Goal: Task Accomplishment & Management: Manage account settings

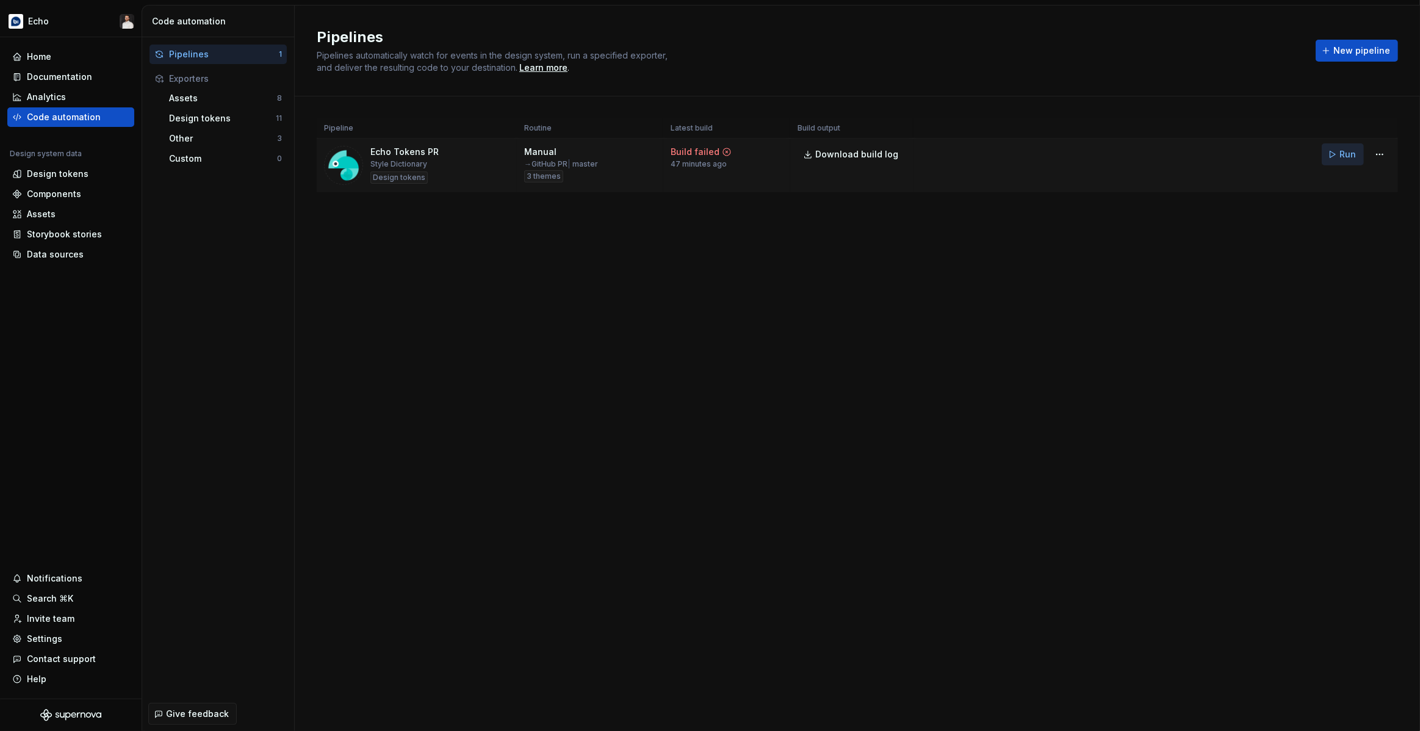
click at [1347, 151] on span "Run" at bounding box center [1347, 154] width 16 height 12
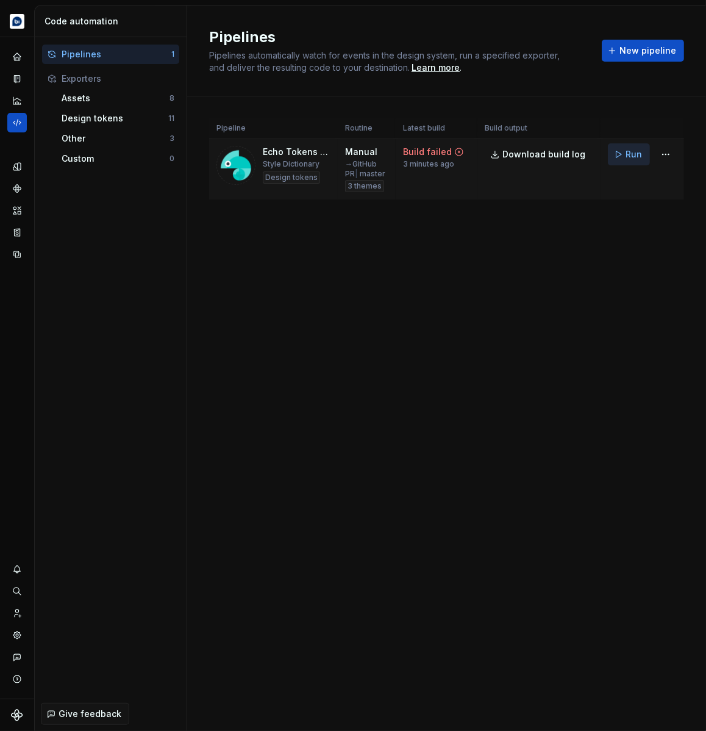
click at [635, 154] on span "Run" at bounding box center [634, 154] width 16 height 12
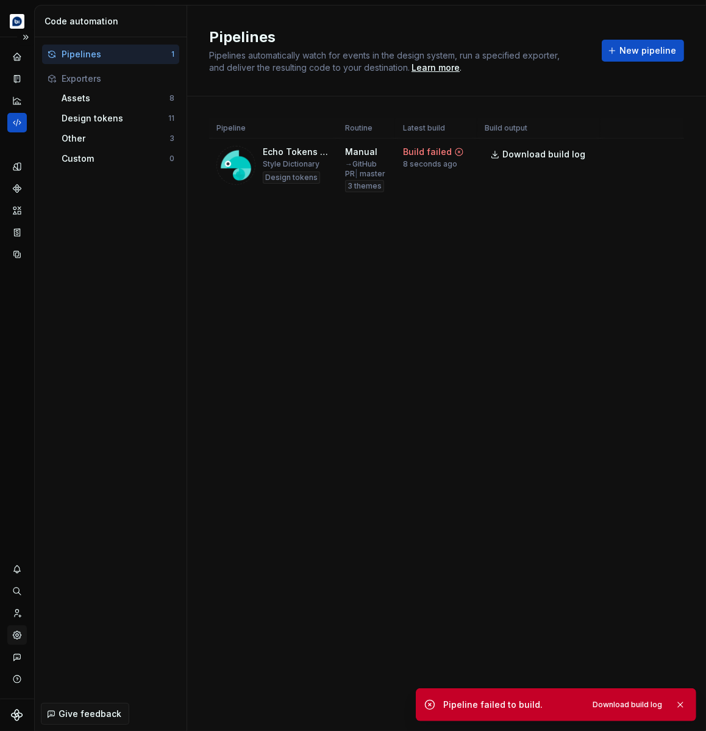
click at [16, 638] on icon "Settings" at bounding box center [17, 635] width 8 height 8
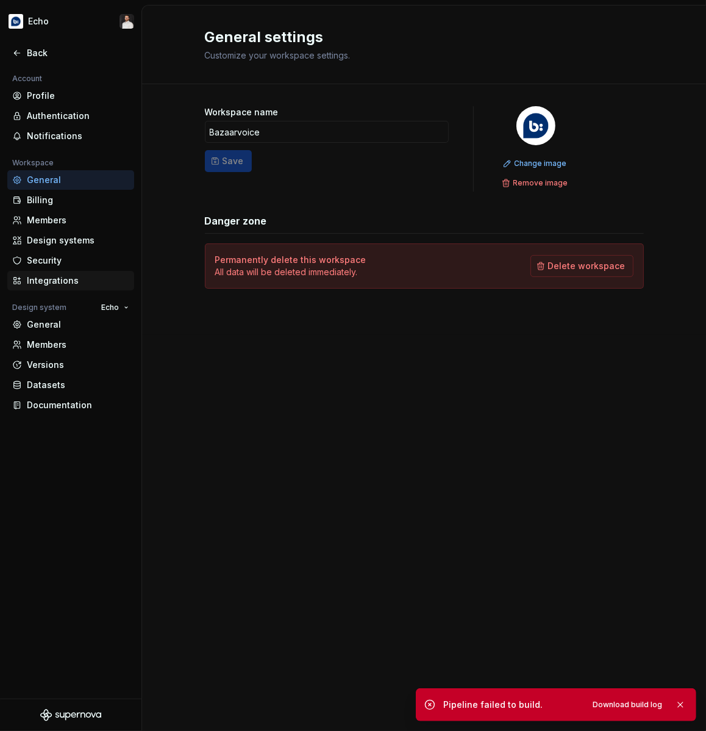
click at [56, 275] on div "Integrations" at bounding box center [78, 281] width 102 height 12
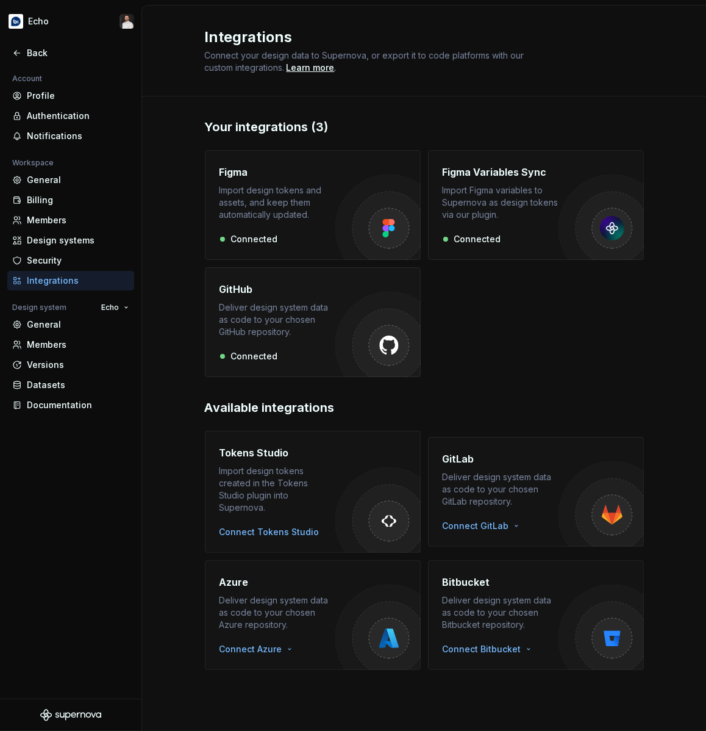
click at [307, 309] on div "Deliver design system data as code to your chosen GitHub repository." at bounding box center [278, 319] width 116 height 37
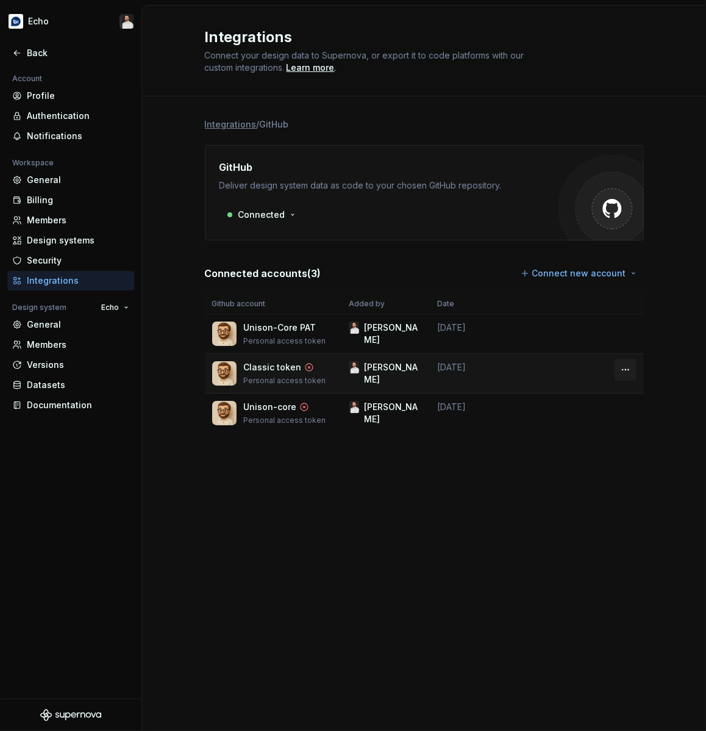
click at [628, 372] on html "Echo Back Account Profile Authentication Notifications Workspace General Billin…" at bounding box center [353, 365] width 706 height 731
click at [624, 395] on div "Remove connection" at bounding box center [660, 396] width 85 height 12
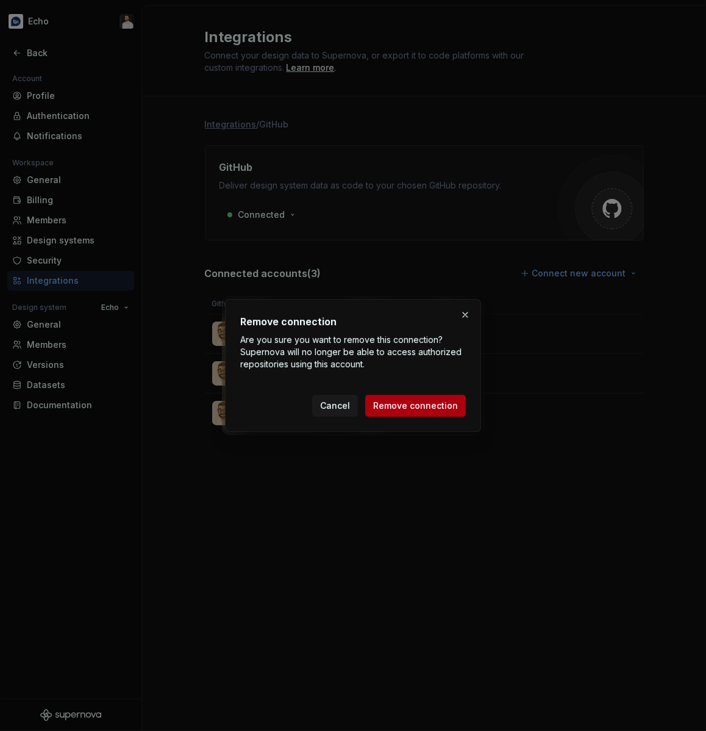
click at [454, 409] on span "Remove connection" at bounding box center [415, 406] width 85 height 12
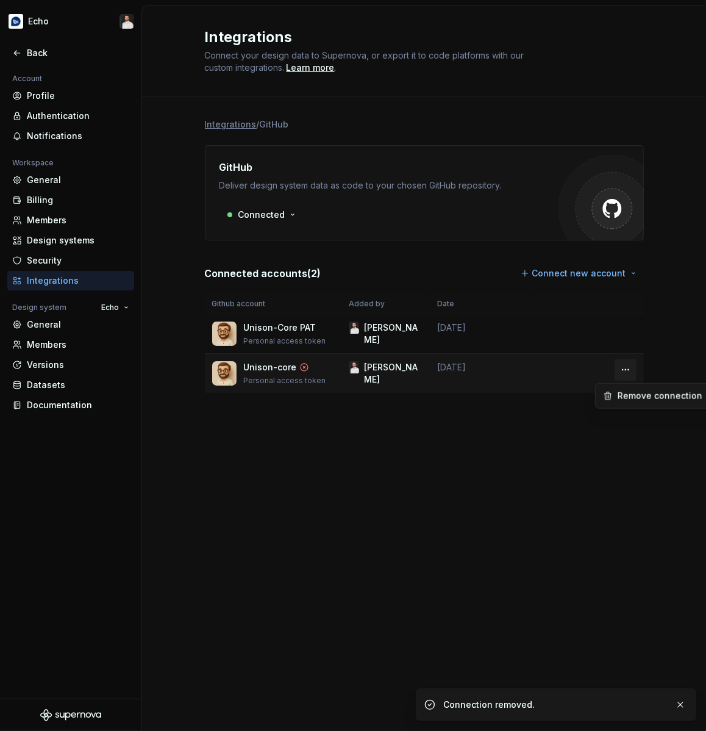
click at [625, 368] on html "Echo Back Account Profile Authentication Notifications Workspace General Billin…" at bounding box center [353, 365] width 706 height 731
click at [616, 398] on div "Remove connection" at bounding box center [652, 396] width 109 height 20
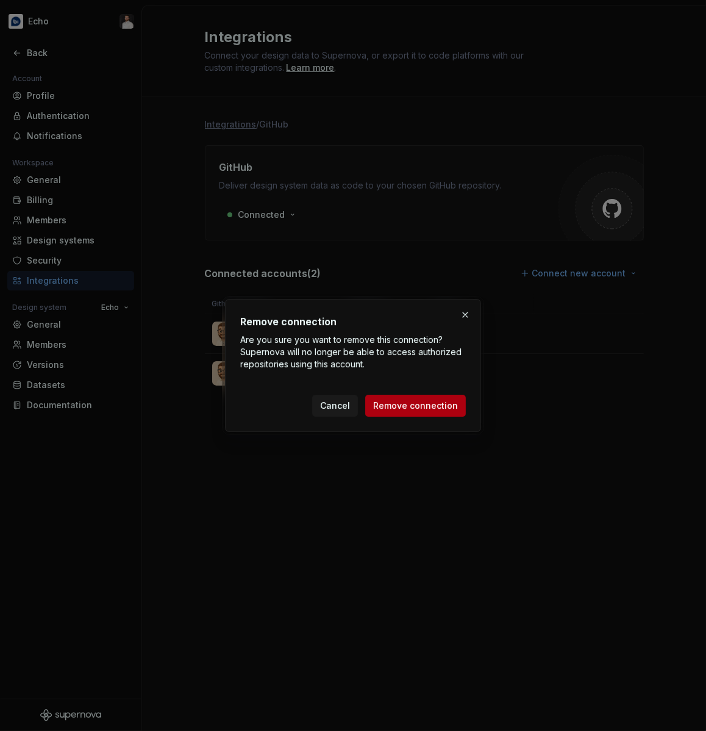
click at [392, 405] on span "Remove connection" at bounding box center [415, 406] width 85 height 12
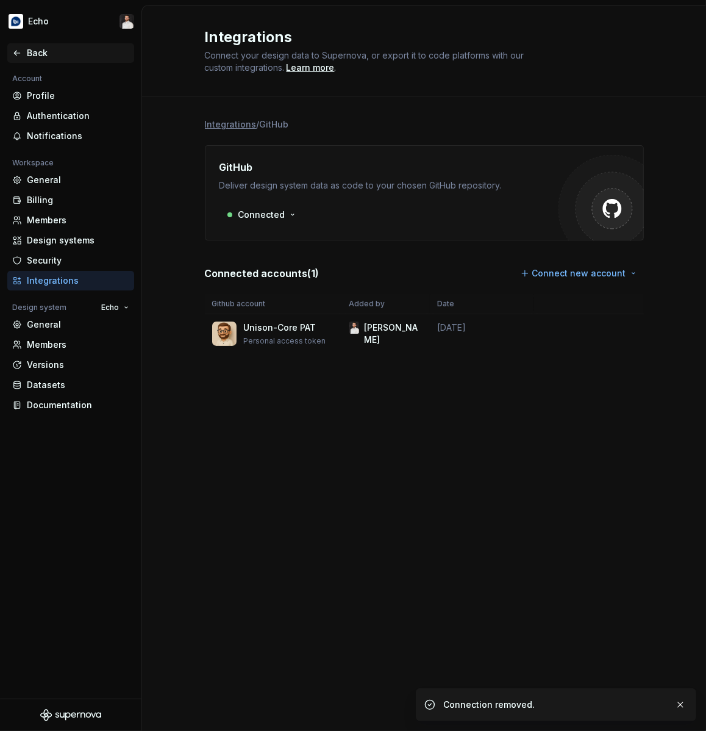
click at [34, 50] on div "Back" at bounding box center [78, 53] width 102 height 12
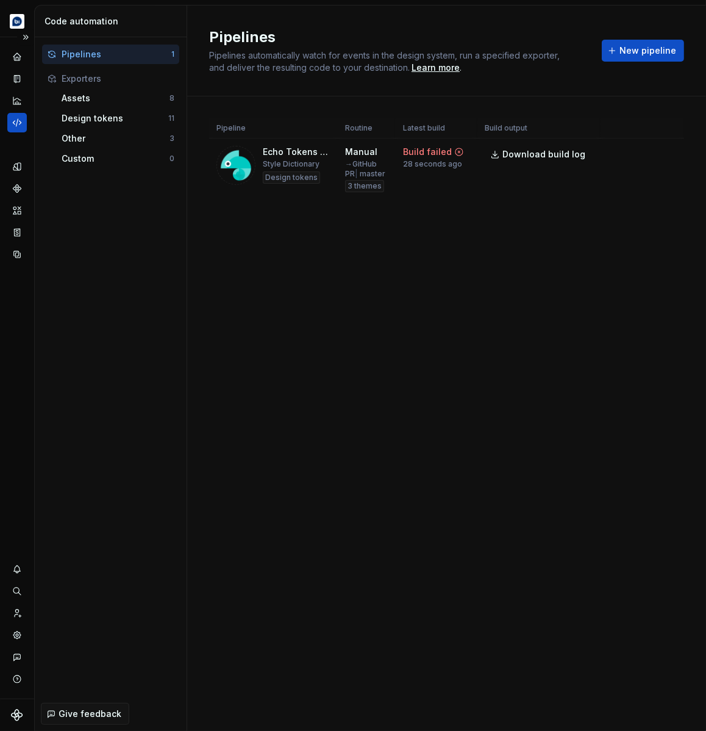
click at [21, 124] on icon "Code automation" at bounding box center [17, 122] width 11 height 11
click at [662, 156] on html "Echo Design system data Code automation Pipelines 1 Exporters Assets 8 Design t…" at bounding box center [353, 365] width 706 height 731
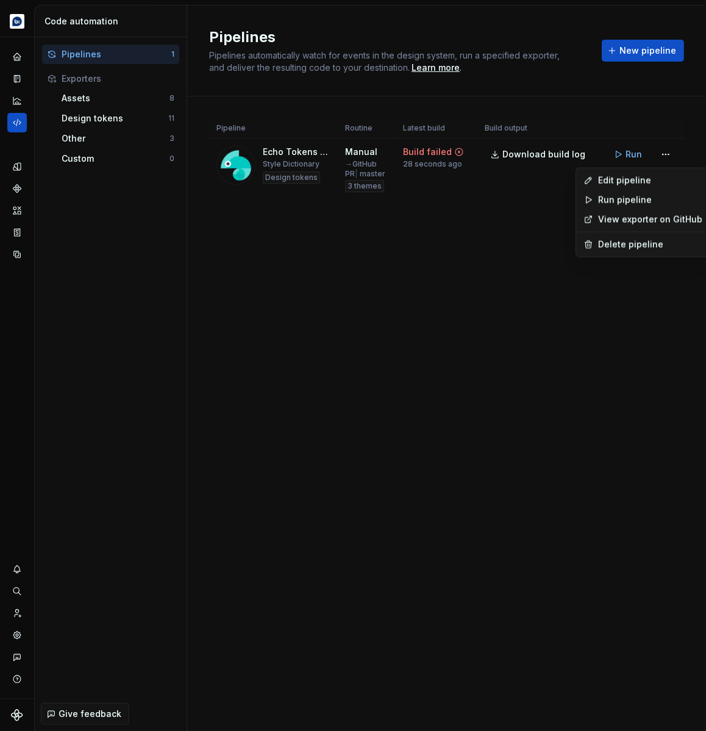
click at [636, 180] on div "Edit pipeline" at bounding box center [650, 180] width 104 height 12
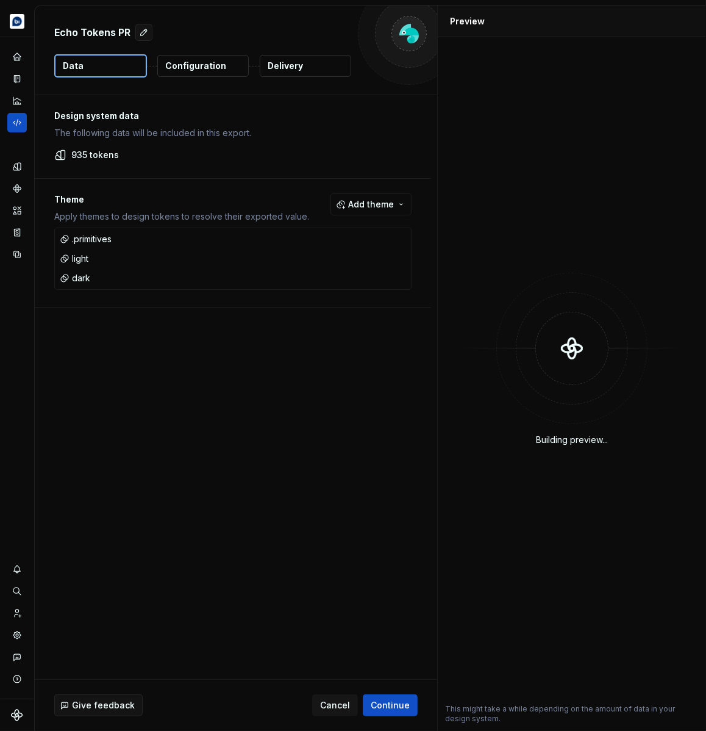
click at [284, 67] on p "Delivery" at bounding box center [285, 66] width 35 height 12
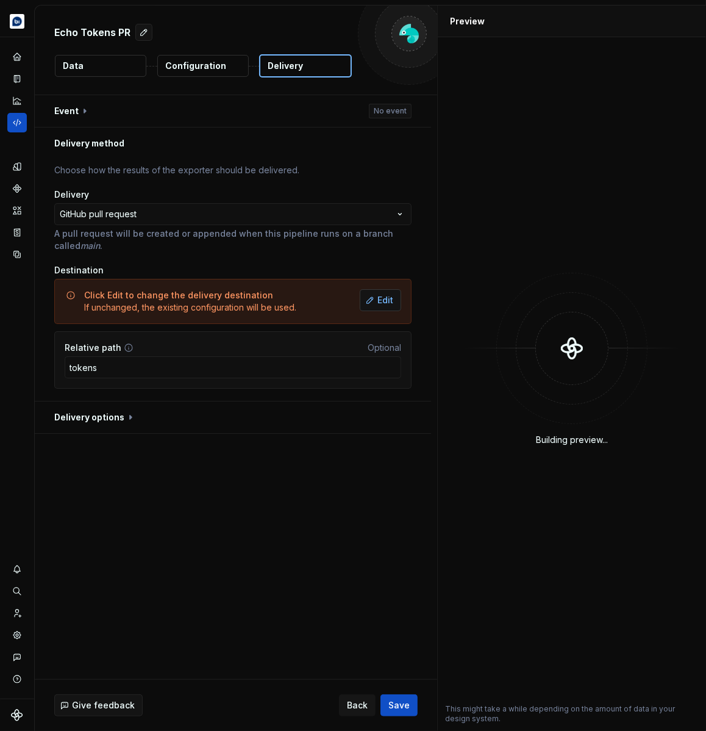
click at [392, 295] on span "Edit" at bounding box center [386, 300] width 16 height 12
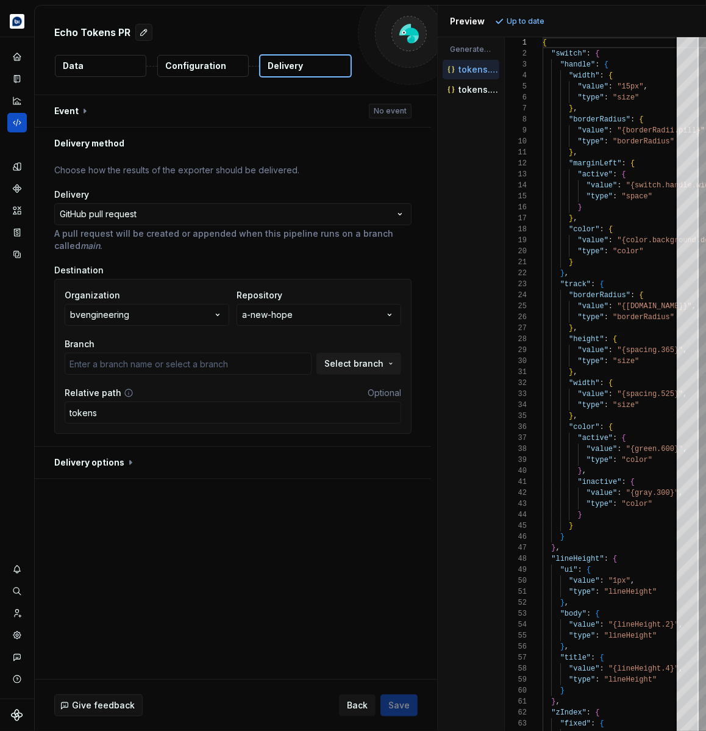
type input "master"
click at [311, 314] on button "a-new-hope" at bounding box center [319, 315] width 165 height 22
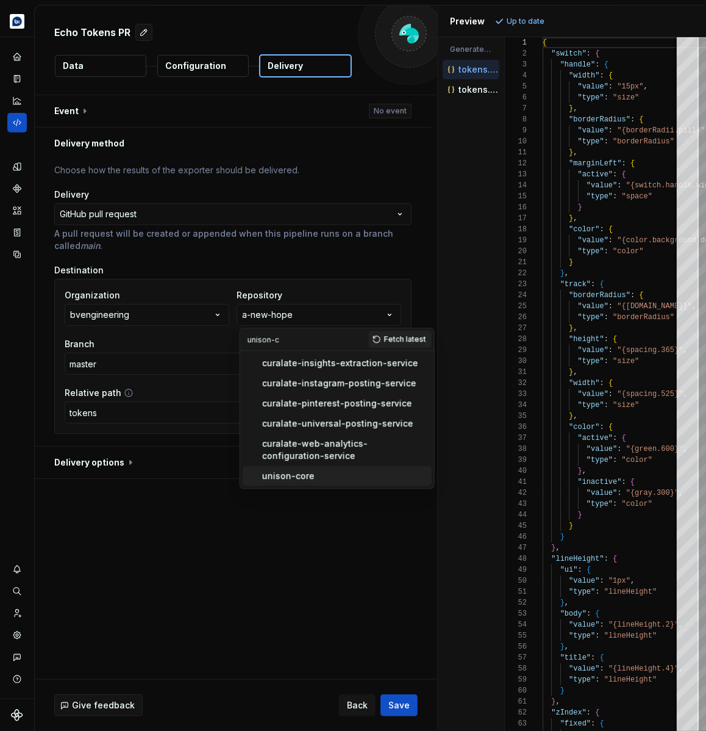
type input "unison-c"
click at [294, 475] on div "unison-core" at bounding box center [288, 476] width 52 height 12
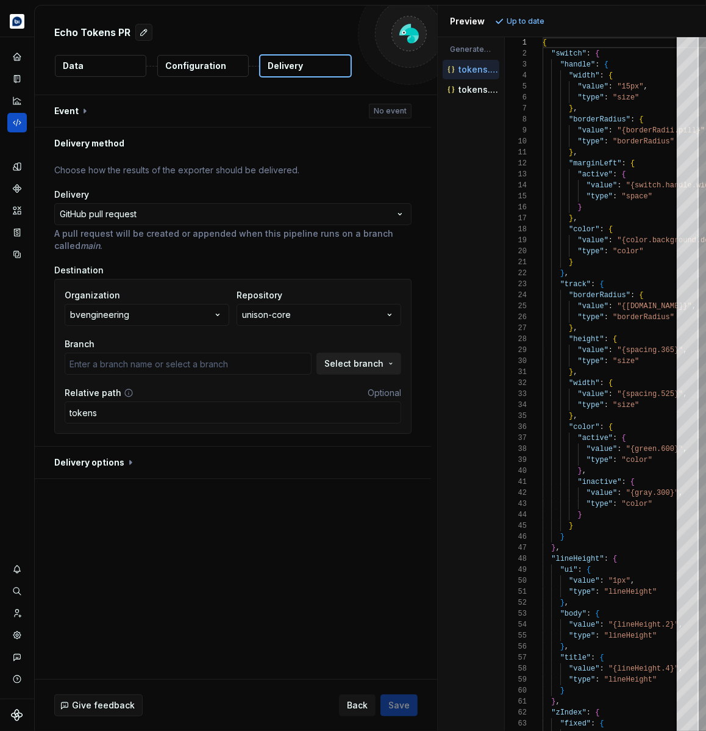
click at [349, 369] on button "Select branch" at bounding box center [359, 364] width 85 height 22
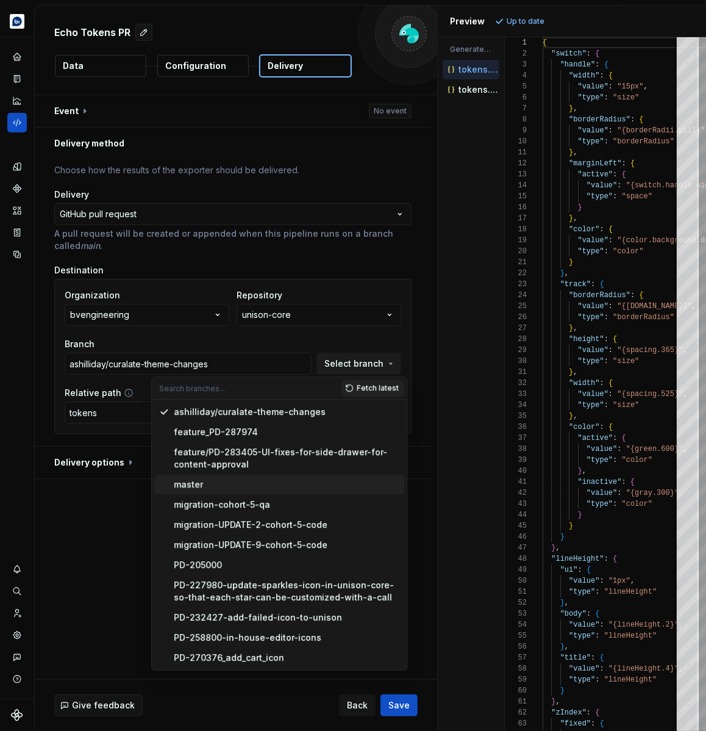
click at [182, 481] on div "master" at bounding box center [188, 484] width 29 height 12
type input "master"
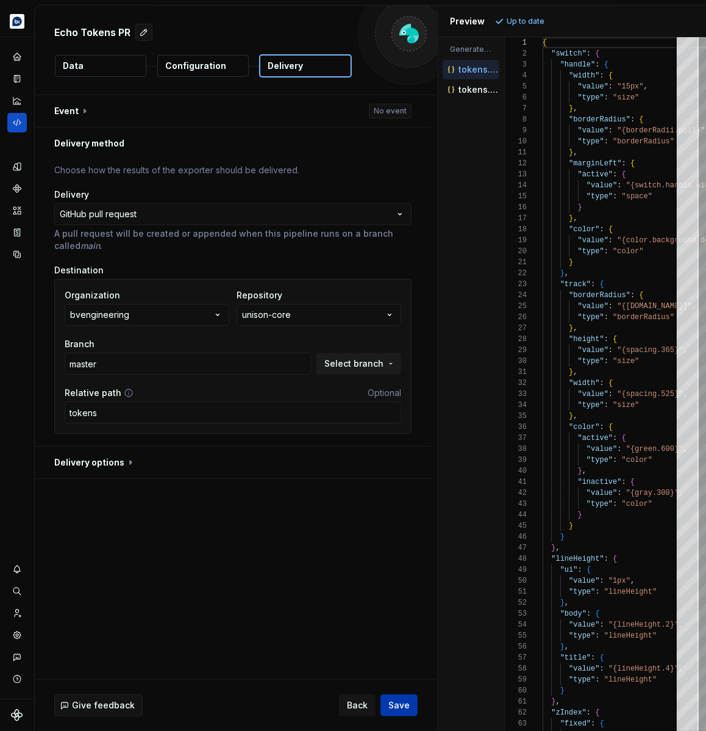
click at [403, 700] on span "Save" at bounding box center [399, 705] width 21 height 12
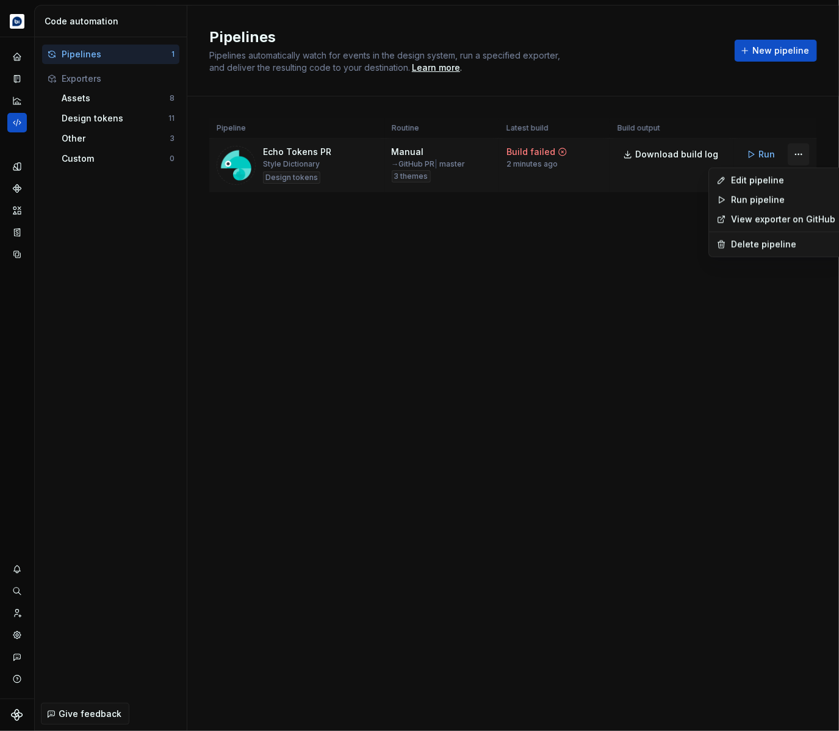
click at [799, 156] on html "Echo Design system data Code automation Pipelines 1 Exporters Assets 8 Design t…" at bounding box center [419, 365] width 839 height 731
click at [778, 185] on div "Edit pipeline" at bounding box center [783, 180] width 104 height 12
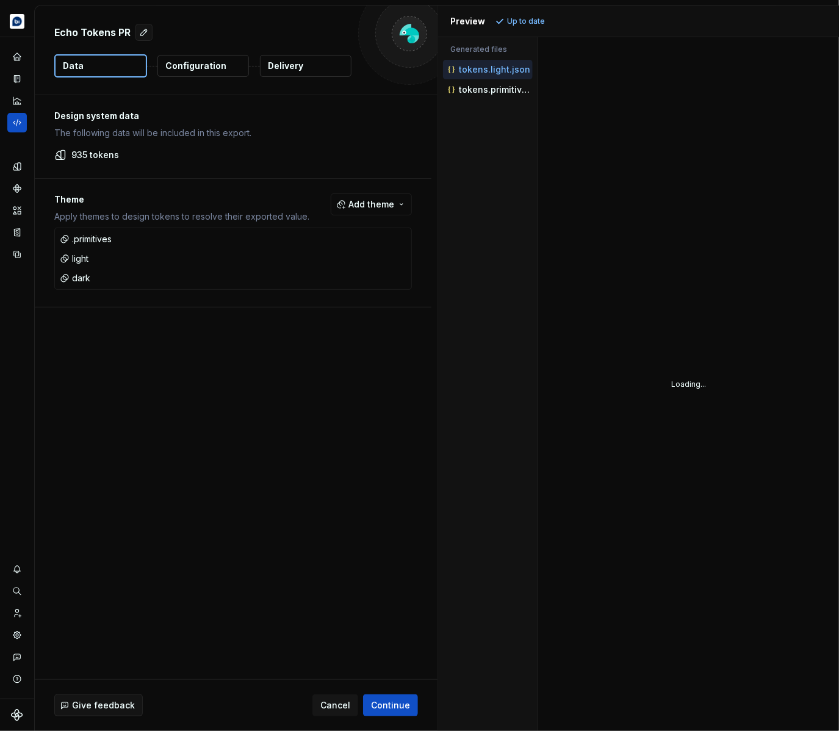
click at [293, 66] on p "Delivery" at bounding box center [285, 66] width 35 height 12
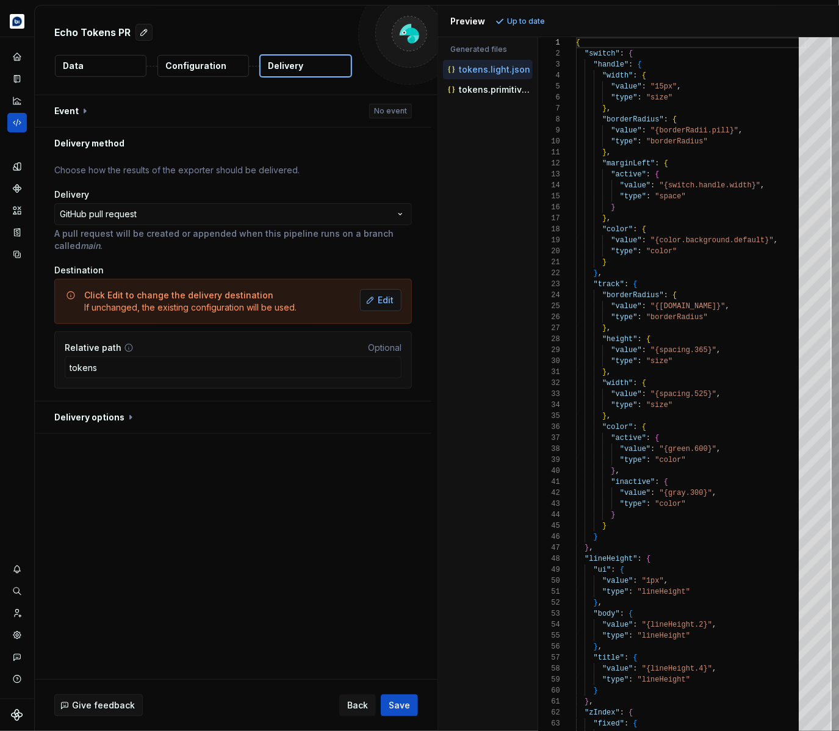
click at [381, 302] on button "Edit" at bounding box center [380, 300] width 41 height 22
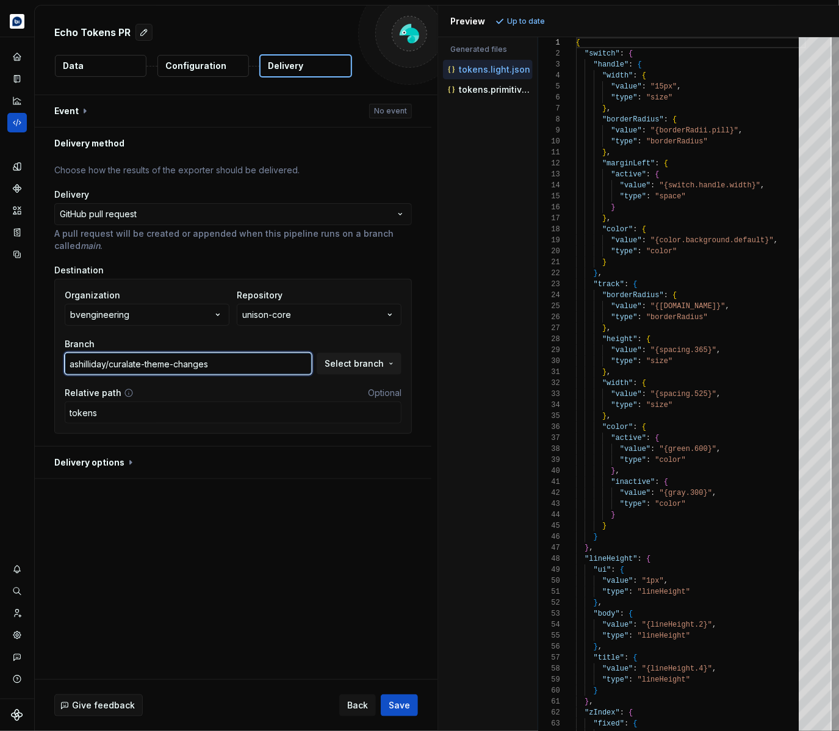
click at [300, 367] on input "ashilliday/curalate-theme-changes" at bounding box center [188, 364] width 247 height 22
click at [359, 366] on span "Select branch" at bounding box center [354, 363] width 59 height 12
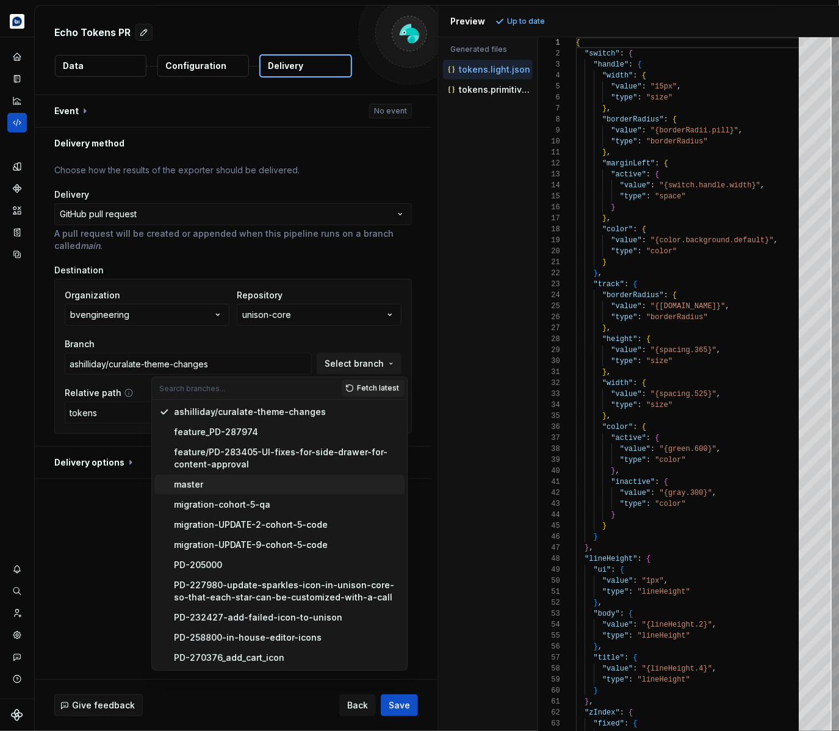
click at [227, 483] on div "master" at bounding box center [287, 484] width 226 height 12
type input "master"
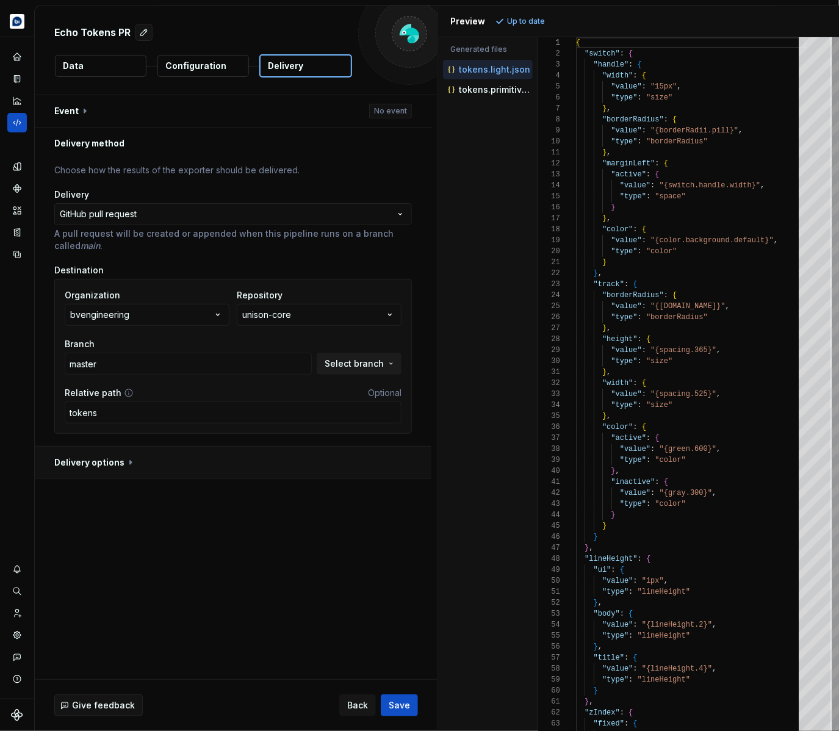
click at [124, 464] on button "button" at bounding box center [233, 463] width 397 height 32
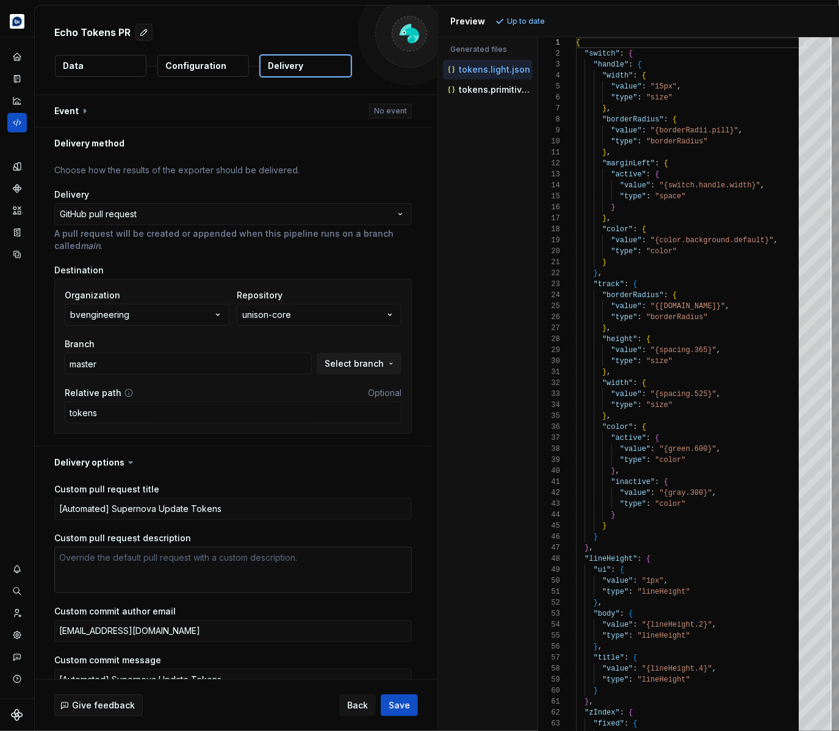
scroll to position [87, 0]
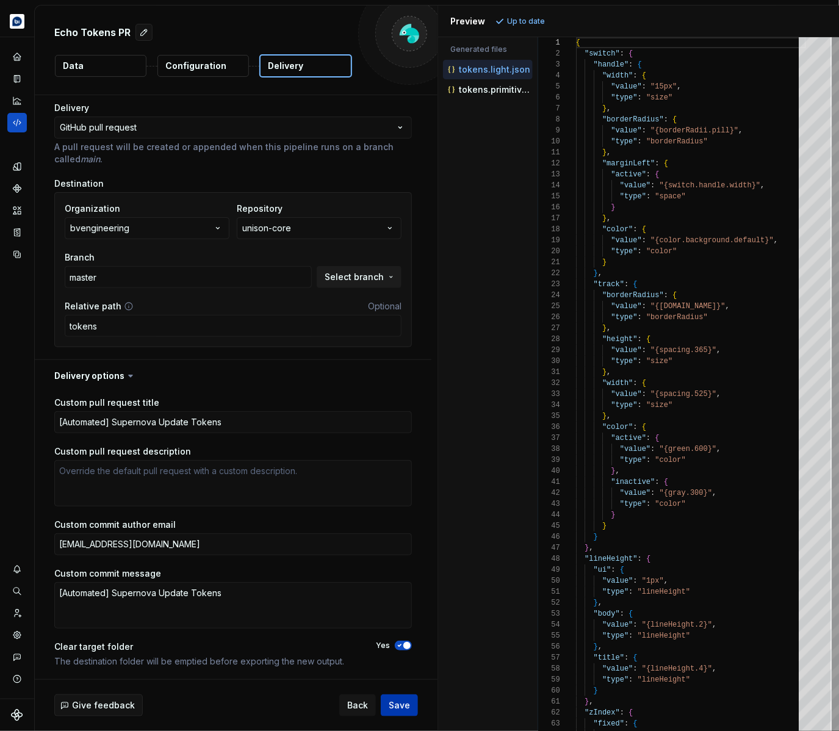
click at [394, 703] on span "Save" at bounding box center [399, 705] width 21 height 12
type textarea "*"
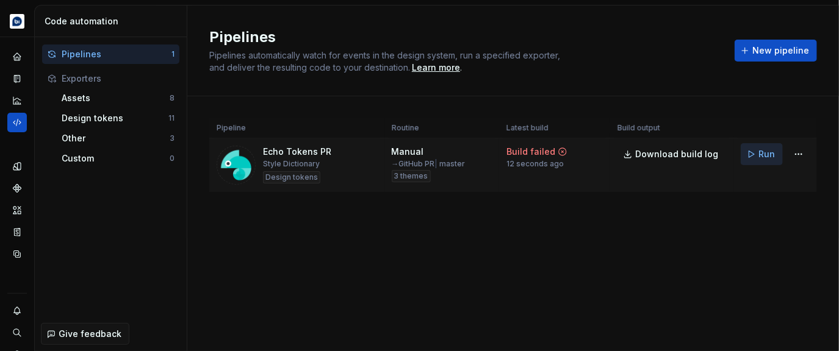
click at [761, 157] on span "Run" at bounding box center [766, 154] width 16 height 12
click at [721, 281] on div "Pipelines Pipelines automatically watch for events in the design system, run a …" at bounding box center [513, 178] width 652 height 346
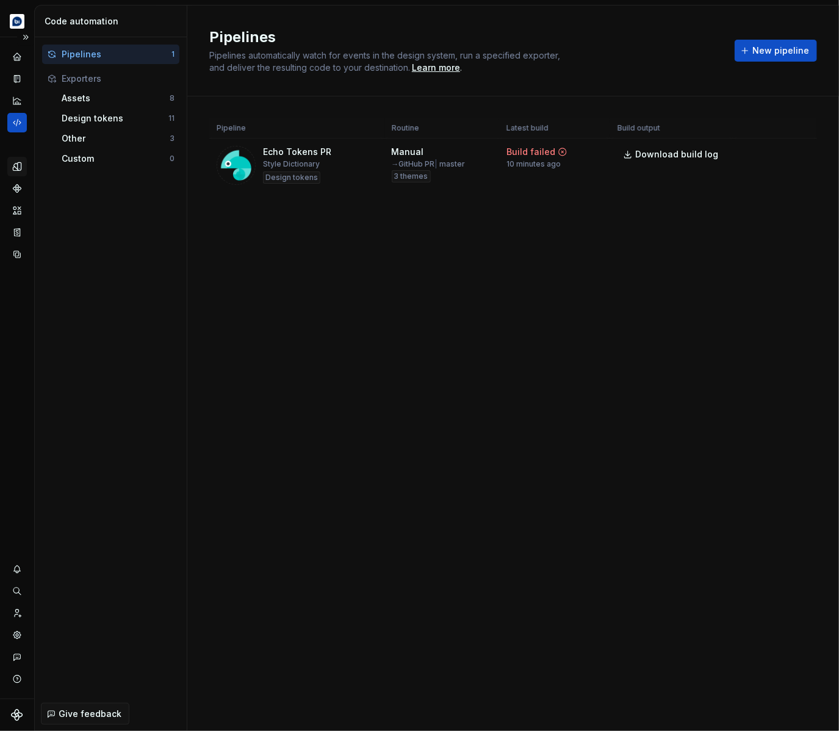
click at [21, 163] on icon "Design tokens" at bounding box center [17, 166] width 8 height 8
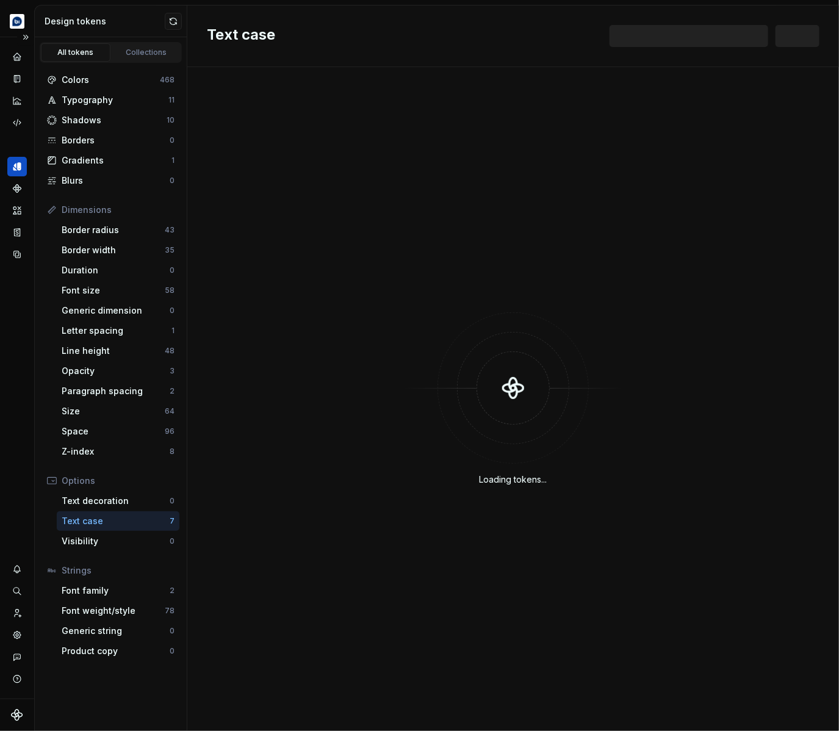
drag, startPoint x: 16, startPoint y: 641, endPoint x: 4, endPoint y: 634, distance: 13.9
click at [16, 641] on div "Settings" at bounding box center [17, 635] width 20 height 20
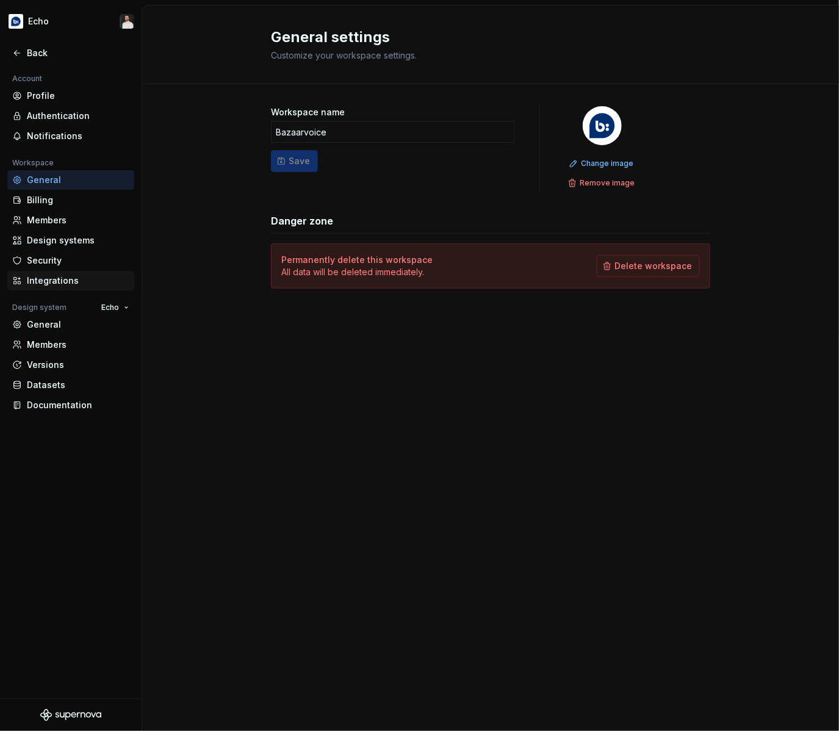
click at [63, 279] on div "Integrations" at bounding box center [78, 281] width 102 height 12
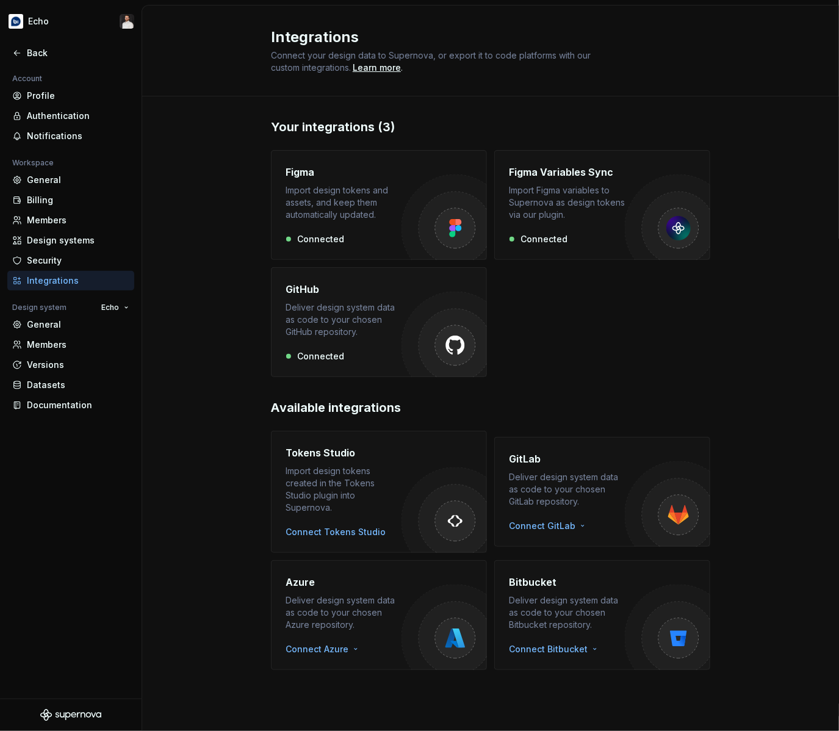
click at [342, 300] on div "GitHub Deliver design system data as code to your chosen GitHub repository." at bounding box center [344, 310] width 116 height 56
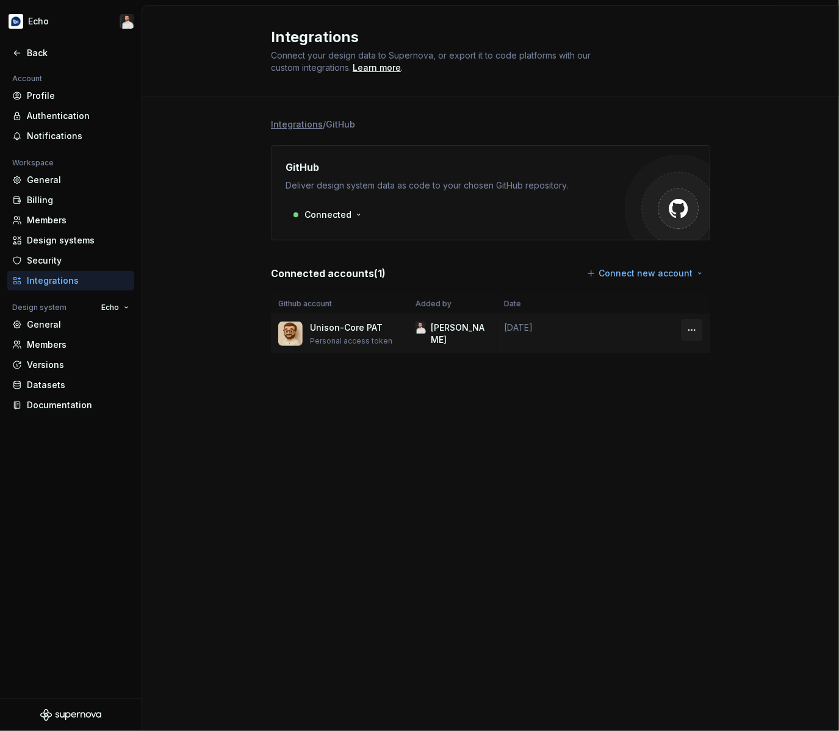
click at [692, 328] on html "Echo Back Account Profile Authentication Notifications Workspace General Billin…" at bounding box center [419, 365] width 839 height 731
click at [706, 359] on div "Remove connection" at bounding box center [745, 356] width 85 height 12
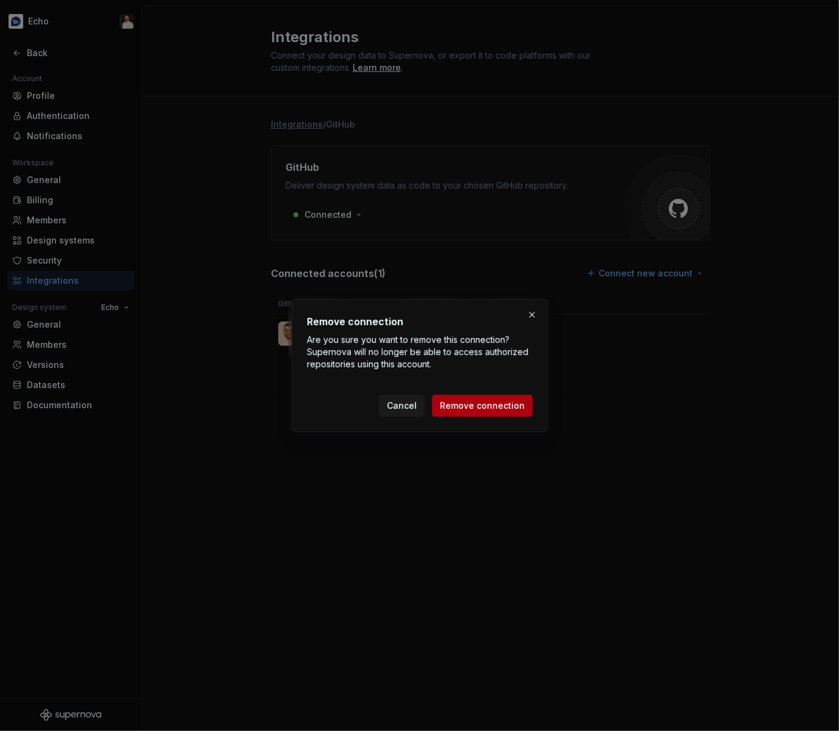
click at [484, 405] on span "Remove connection" at bounding box center [482, 406] width 85 height 12
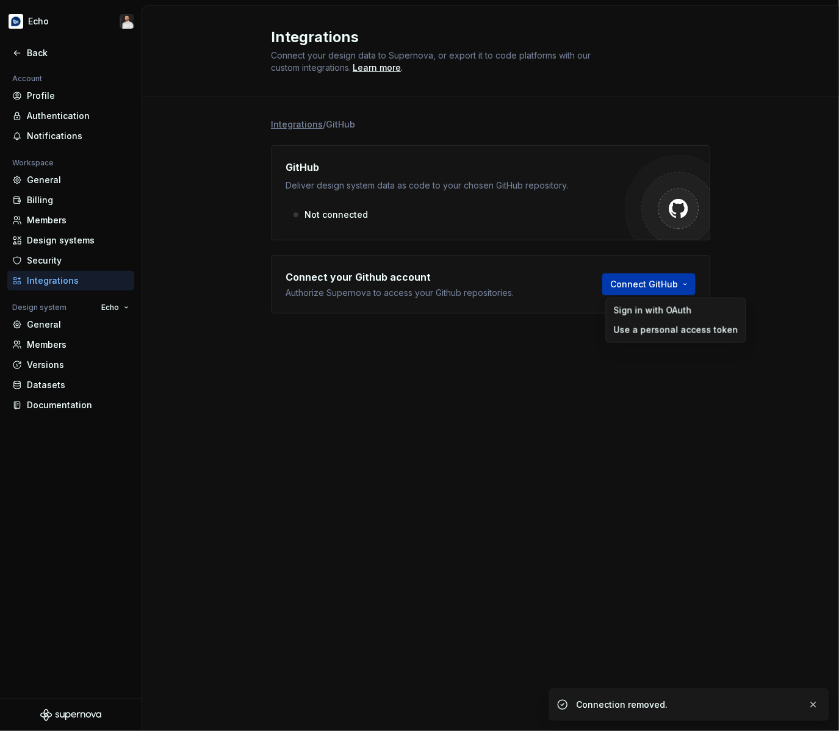
click at [642, 286] on html "Echo Back Account Profile Authentication Notifications Workspace General Billin…" at bounding box center [419, 365] width 839 height 731
click at [652, 329] on div "Use a personal access token" at bounding box center [675, 330] width 124 height 12
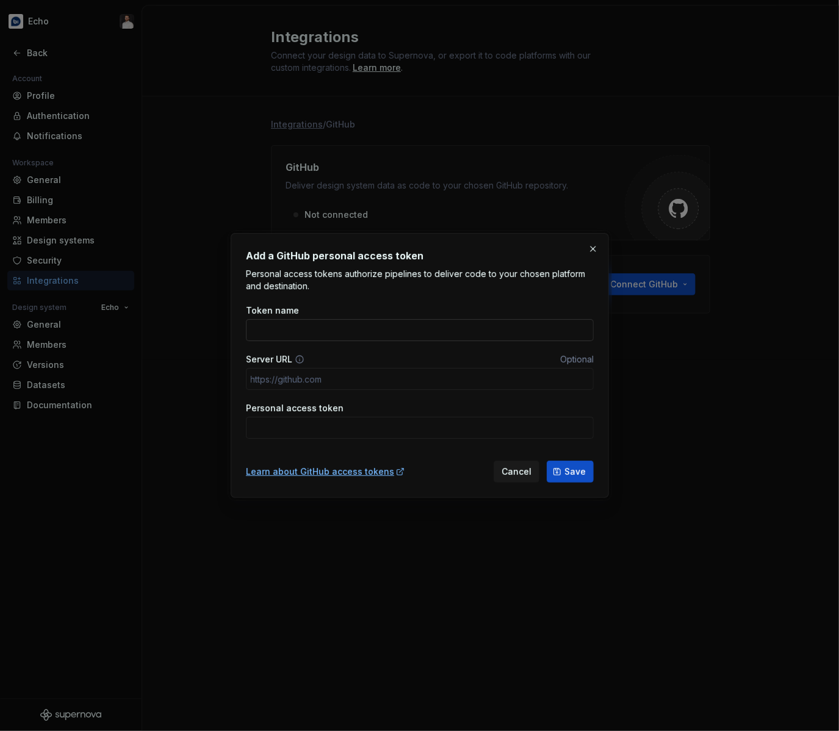
click at [376, 326] on input "Token name" at bounding box center [420, 330] width 348 height 22
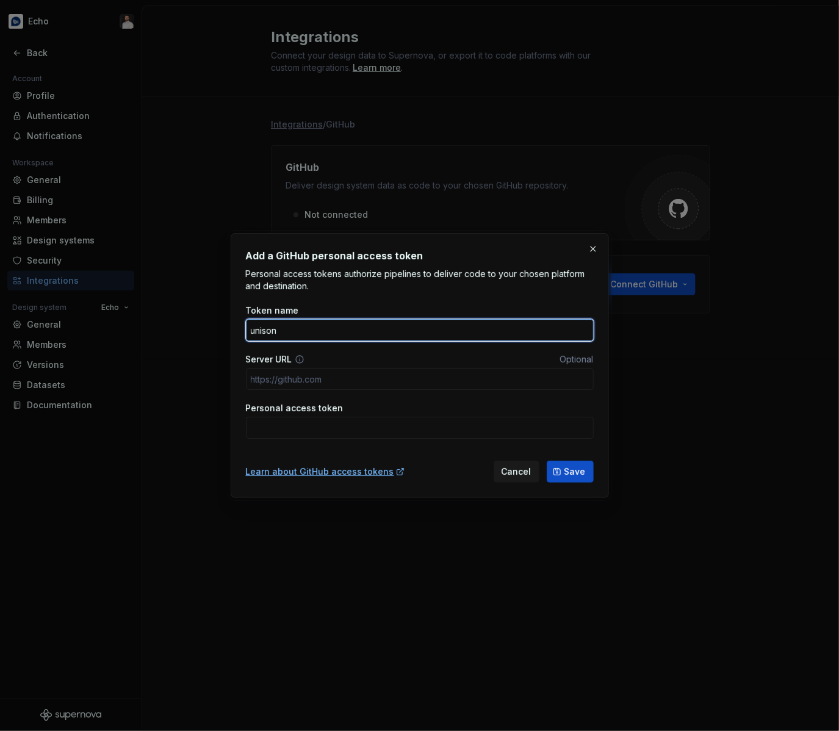
type input "unison"
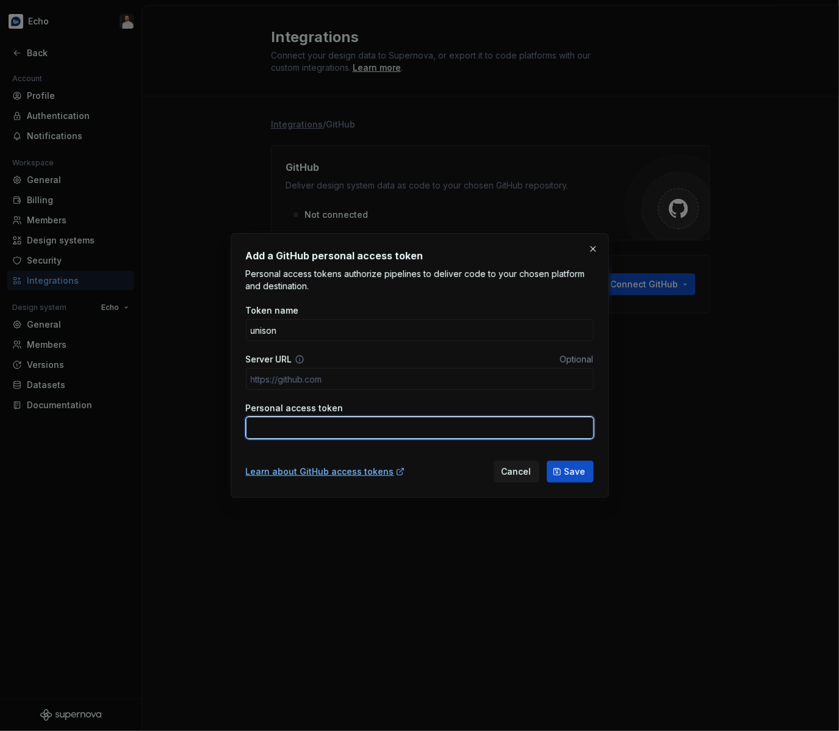
click at [323, 431] on input "Personal access token" at bounding box center [420, 428] width 348 height 22
paste input "github_pat_11BERQMBI0iTcrW9sNAtv8_0SMvm01XW5wyuTJAFEPr3VqjIM3OrSzOVVJ0Gk4FrFEPZ…"
type input "github_pat_11BERQMBI0iTcrW9sNAtv8_0SMvm01XW5wyuTJAFEPr3VqjIM3OrSzOVVJ0Gk4FrFEPZ…"
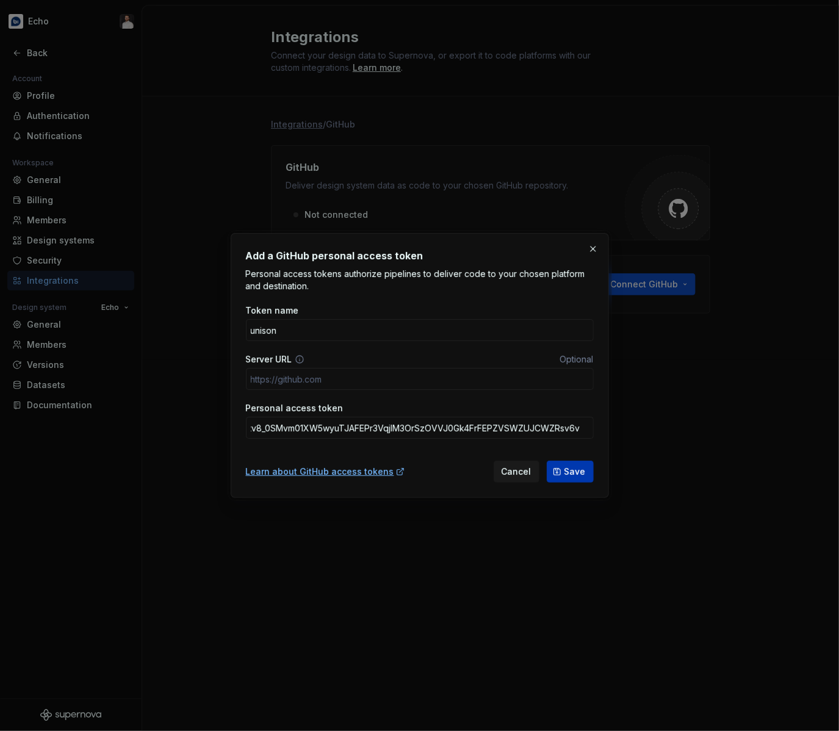
click at [576, 475] on span "Save" at bounding box center [574, 471] width 21 height 12
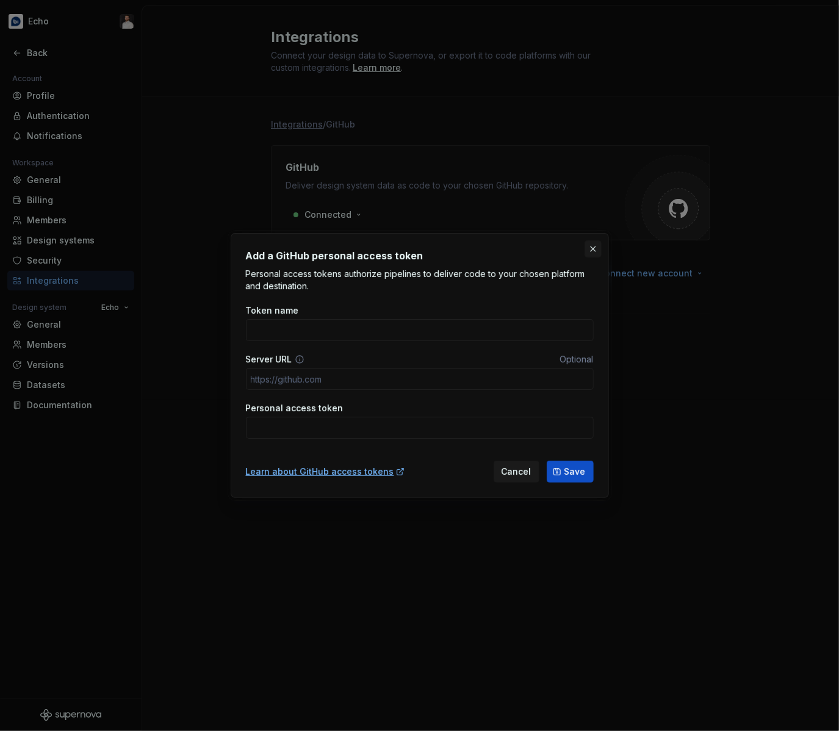
click at [591, 253] on button "button" at bounding box center [592, 248] width 17 height 17
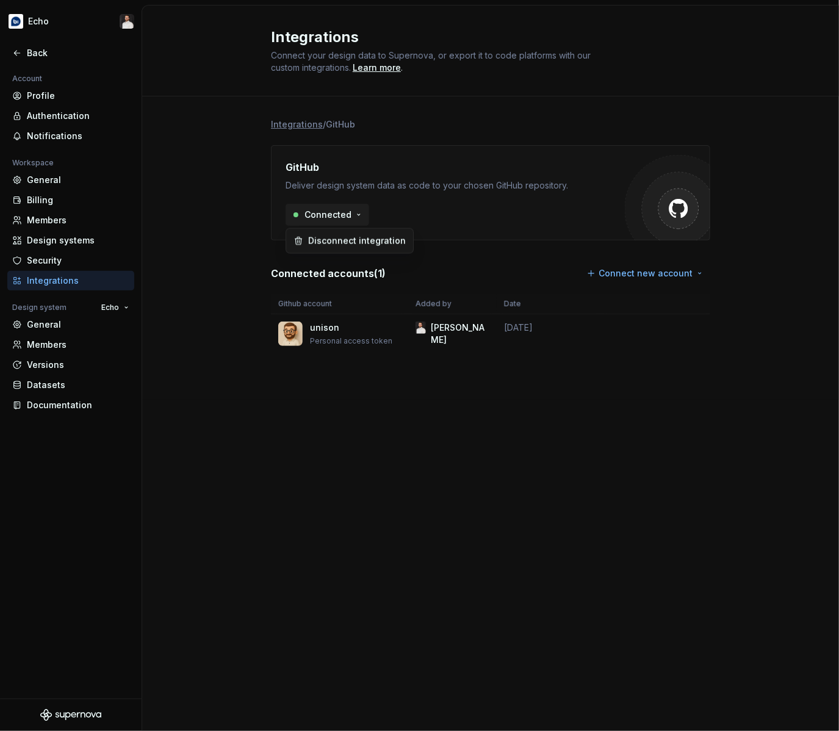
click at [342, 216] on html "Echo Back Account Profile Authentication Notifications Workspace General Billin…" at bounding box center [419, 365] width 839 height 731
click at [233, 218] on html "Echo Back Account Profile Authentication Notifications Workspace General Billin…" at bounding box center [419, 365] width 839 height 731
click at [45, 51] on div "Back" at bounding box center [78, 53] width 102 height 12
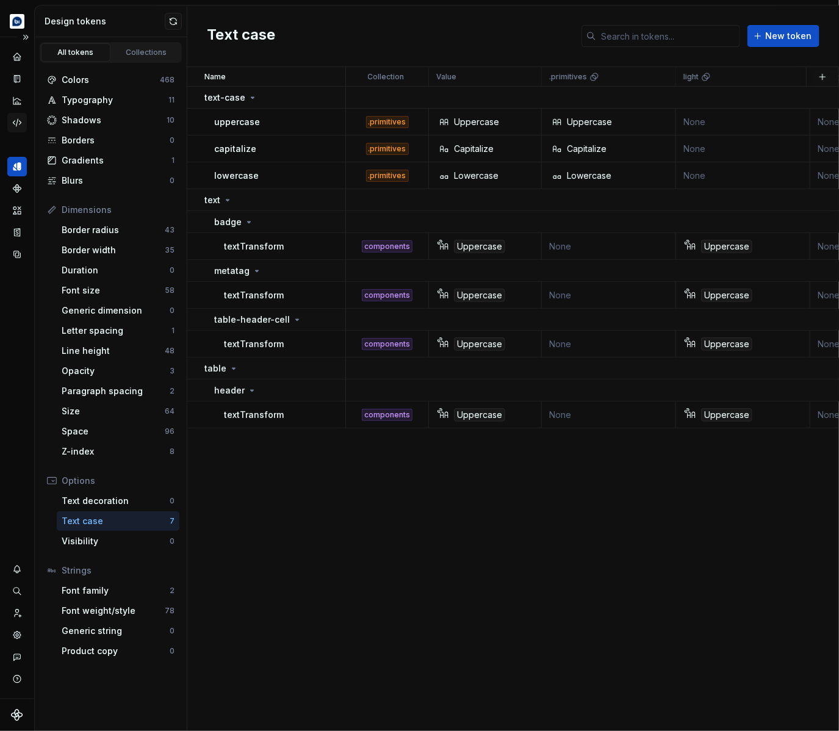
click at [16, 123] on icon "Code automation" at bounding box center [17, 122] width 11 height 11
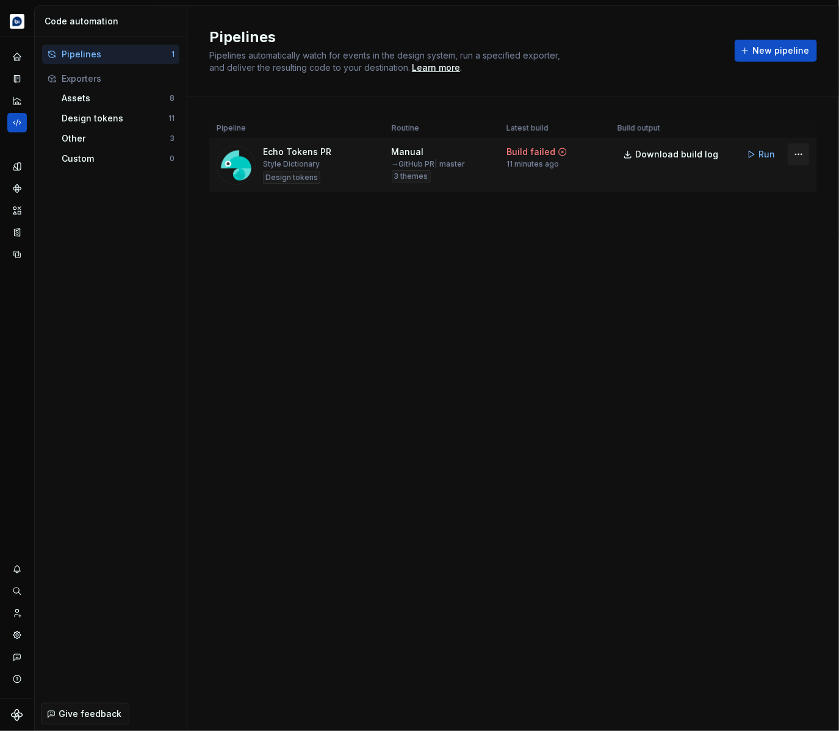
click at [800, 155] on html "Echo Design system data Code automation Pipelines 1 Exporters Assets 8 Design t…" at bounding box center [419, 365] width 839 height 731
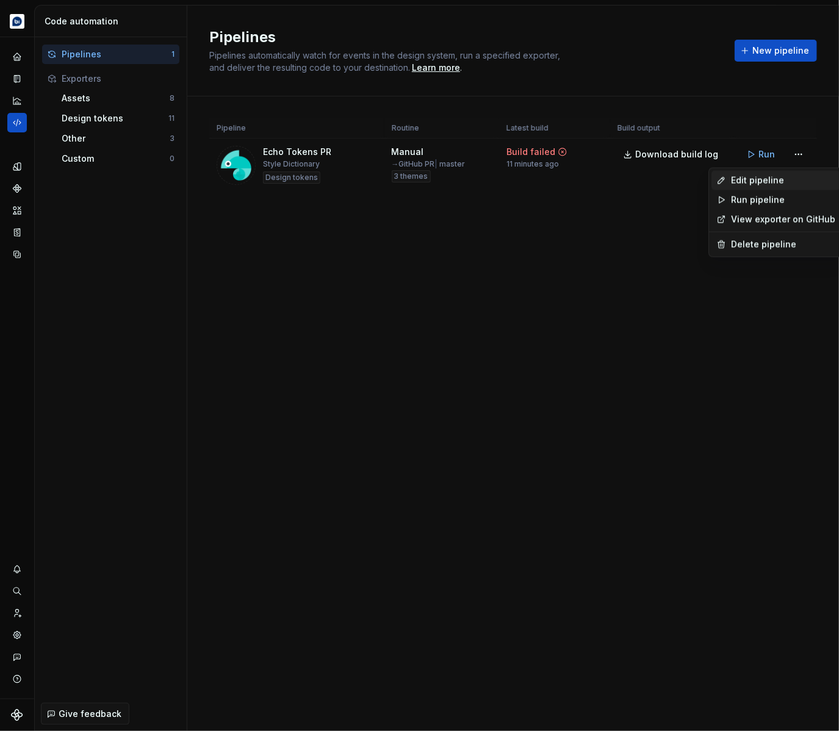
click at [780, 182] on div "Edit pipeline" at bounding box center [783, 180] width 104 height 12
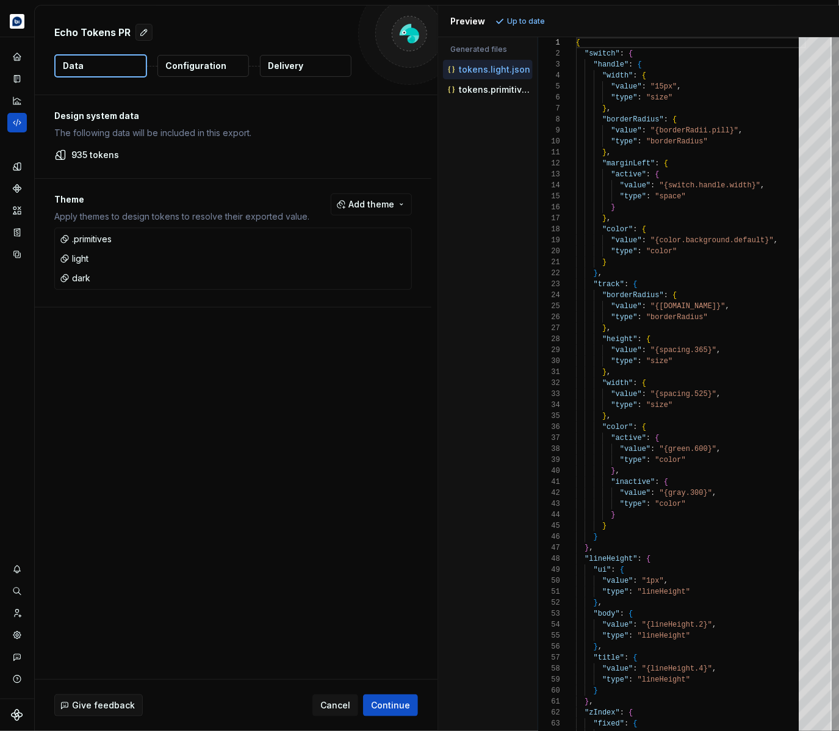
click at [282, 70] on p "Delivery" at bounding box center [285, 66] width 35 height 12
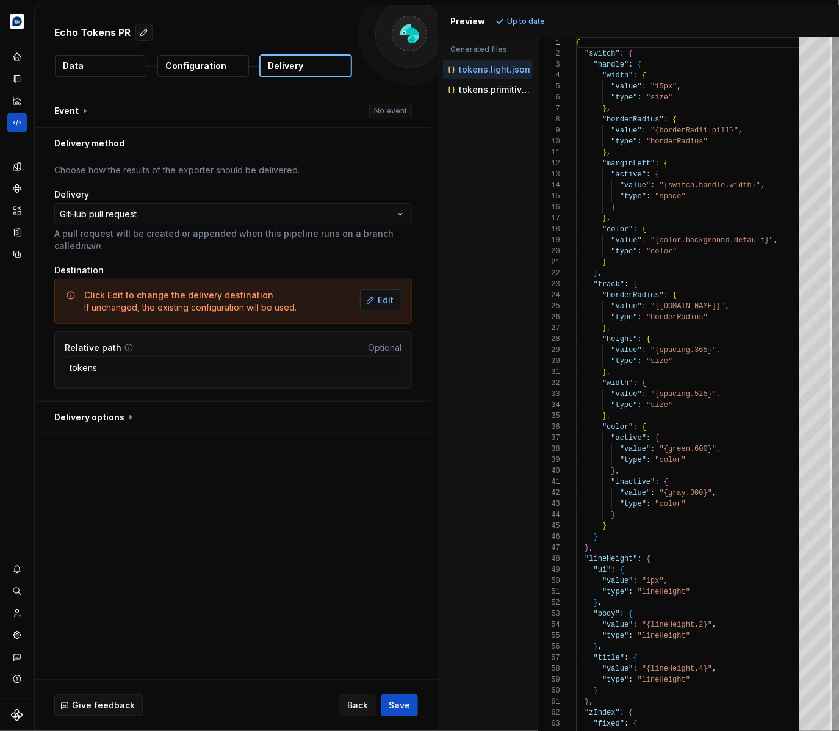
click at [382, 301] on button "Edit" at bounding box center [380, 300] width 41 height 22
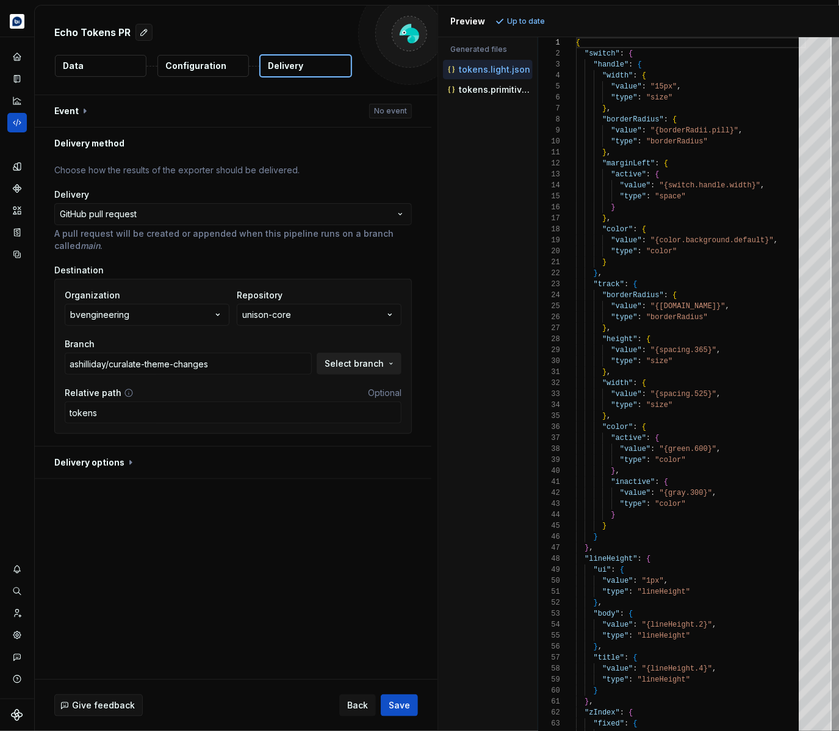
click at [356, 364] on span "Select branch" at bounding box center [354, 363] width 59 height 12
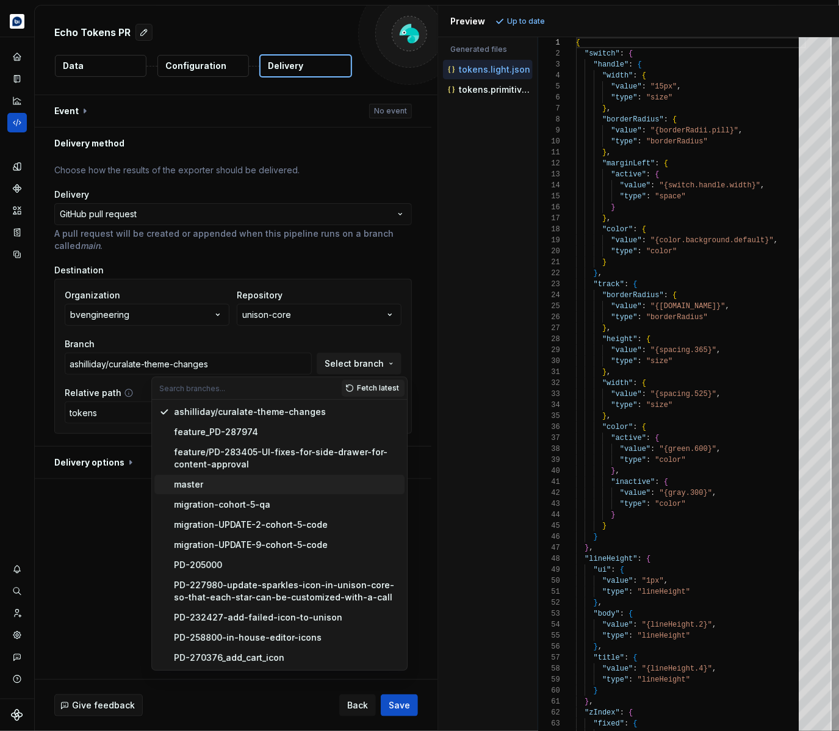
click at [240, 486] on div "master" at bounding box center [287, 484] width 226 height 12
type input "master"
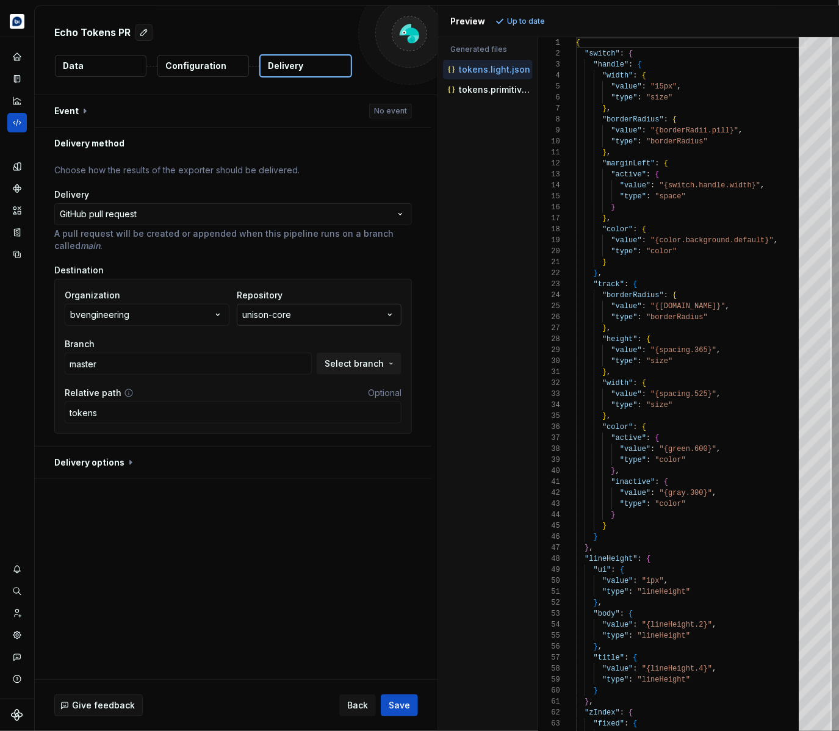
click at [323, 320] on button "unison-core" at bounding box center [319, 315] width 165 height 22
click at [345, 281] on div "Organization bvengineering Repository unison-core Branch master Select branch R…" at bounding box center [232, 356] width 357 height 155
click at [397, 702] on span "Save" at bounding box center [399, 705] width 21 height 12
